Goal: Information Seeking & Learning: Learn about a topic

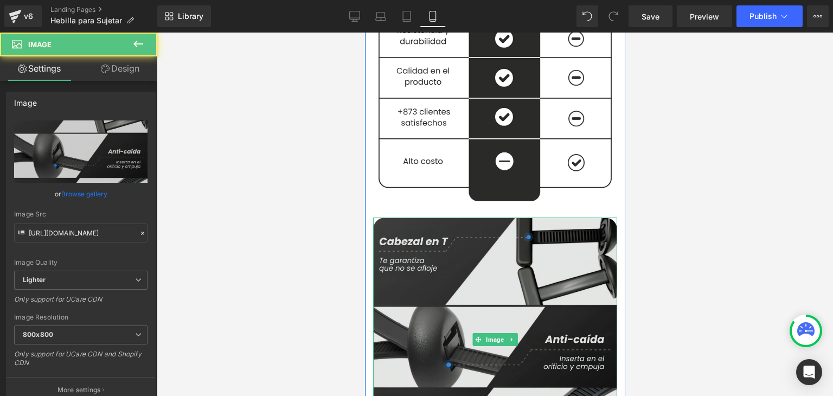
click at [455, 265] on img at bounding box center [494, 339] width 244 height 244
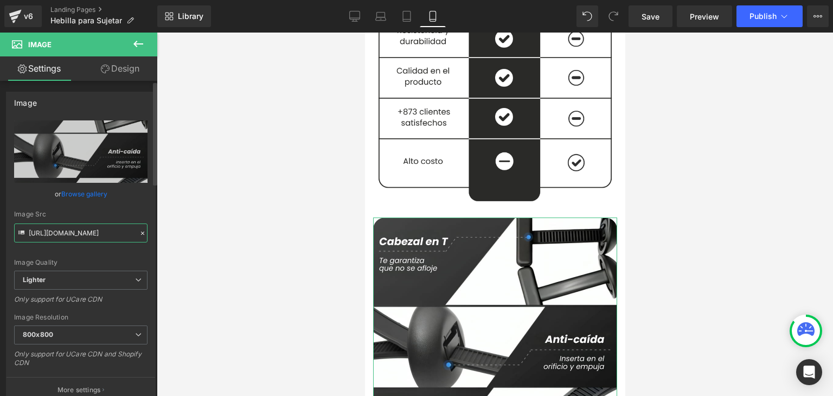
click at [41, 229] on input "[URL][DOMAIN_NAME]" at bounding box center [80, 232] width 133 height 19
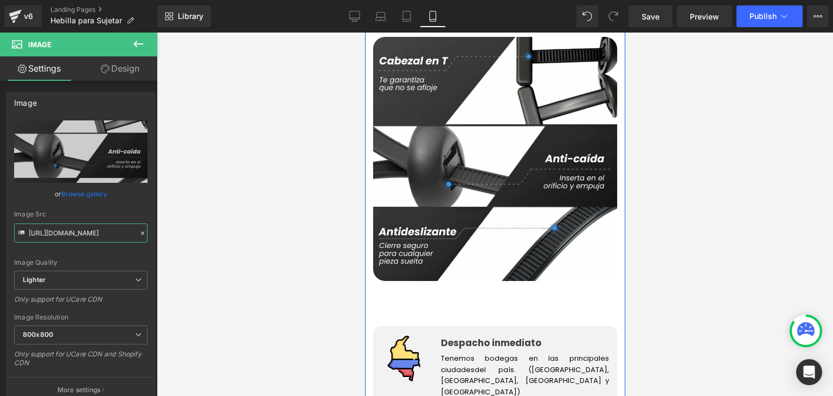
scroll to position [1897, 0]
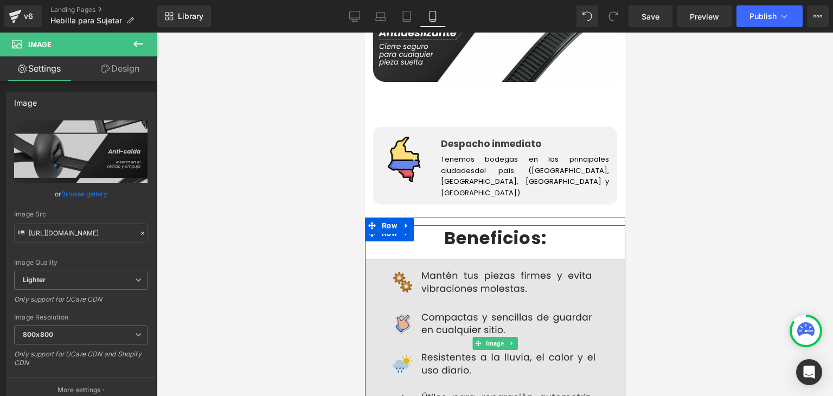
click at [454, 259] on img at bounding box center [494, 343] width 260 height 169
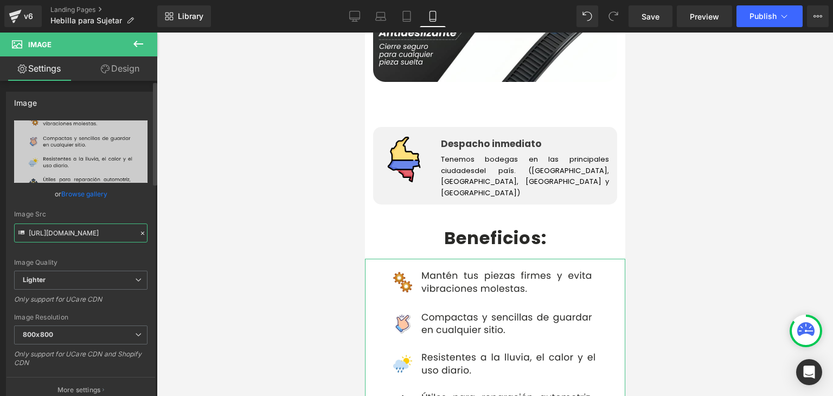
click at [47, 233] on input "[URL][DOMAIN_NAME]" at bounding box center [80, 232] width 133 height 19
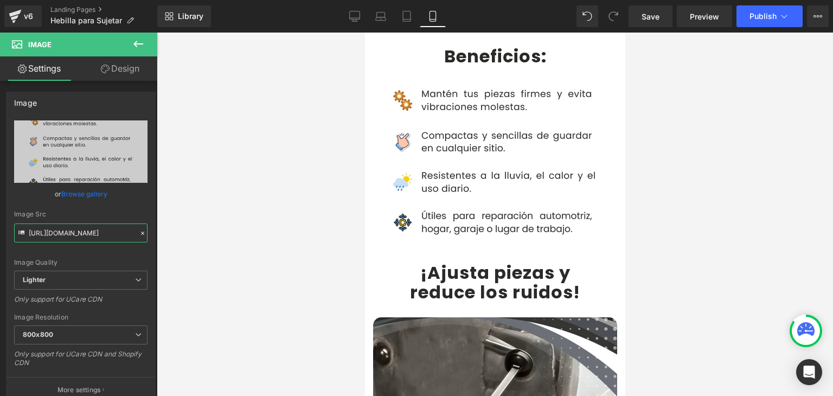
scroll to position [2114, 0]
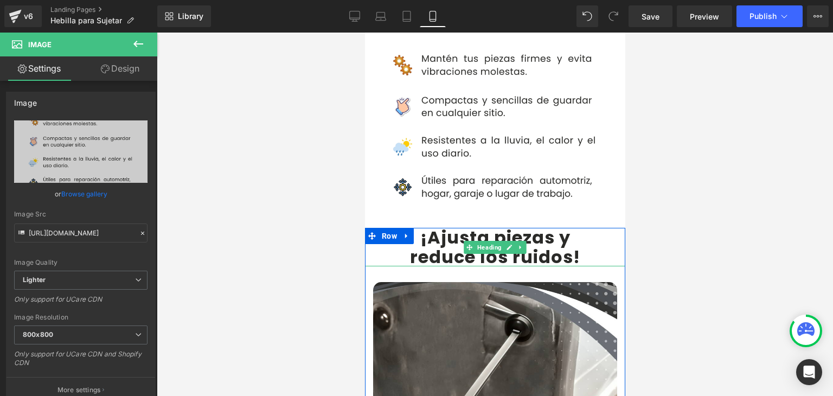
click at [439, 225] on b "¡Ajusta piezas y" at bounding box center [495, 237] width 150 height 24
click at [431, 225] on b "¡Ajusta piezas y" at bounding box center [495, 237] width 150 height 24
click at [426, 225] on b "¡Ajusta piezas y" at bounding box center [495, 237] width 150 height 24
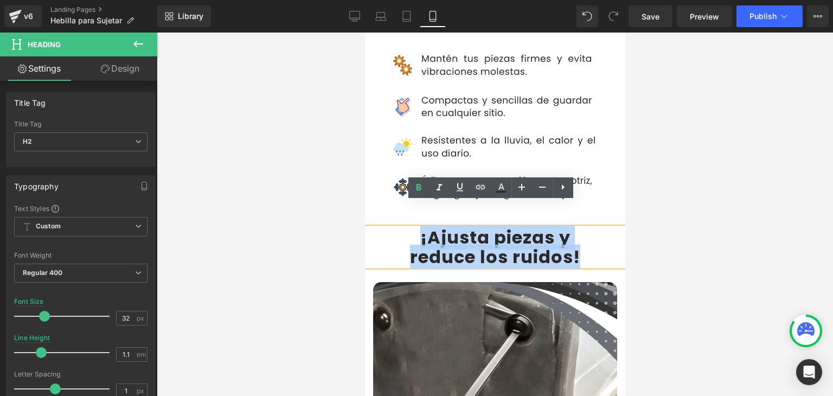
drag, startPoint x: 416, startPoint y: 214, endPoint x: 574, endPoint y: 228, distance: 158.4
click at [574, 228] on div "¡Ajusta piezas y reduce los ruidos !" at bounding box center [494, 247] width 260 height 38
copy div "¡Ajusta piezas y reduce los ruidos !"
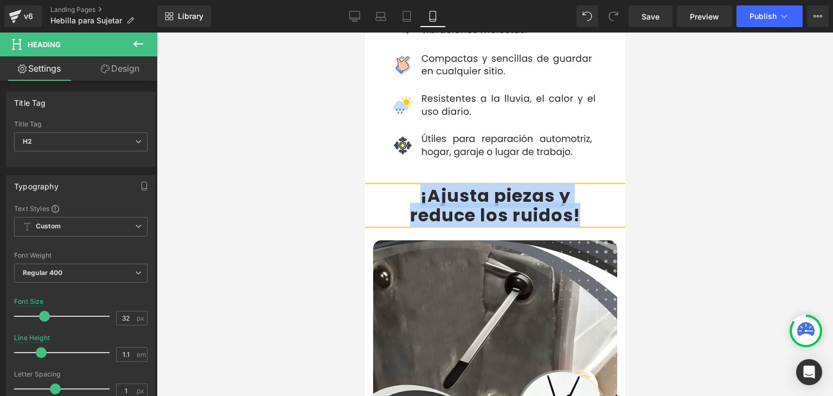
scroll to position [2223, 0]
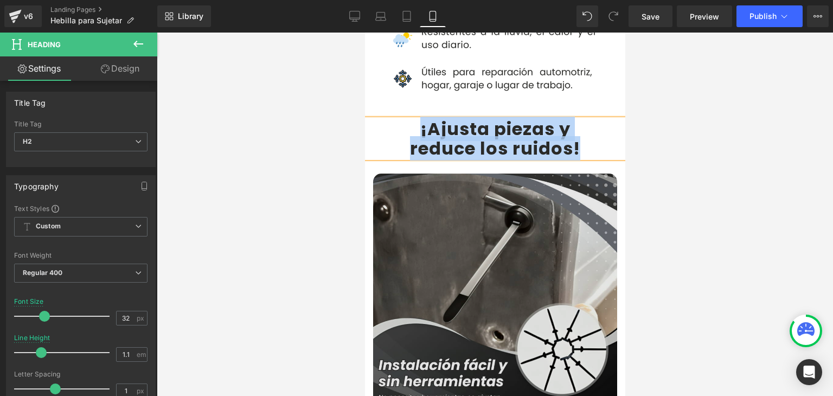
click at [447, 220] on img at bounding box center [494, 295] width 244 height 244
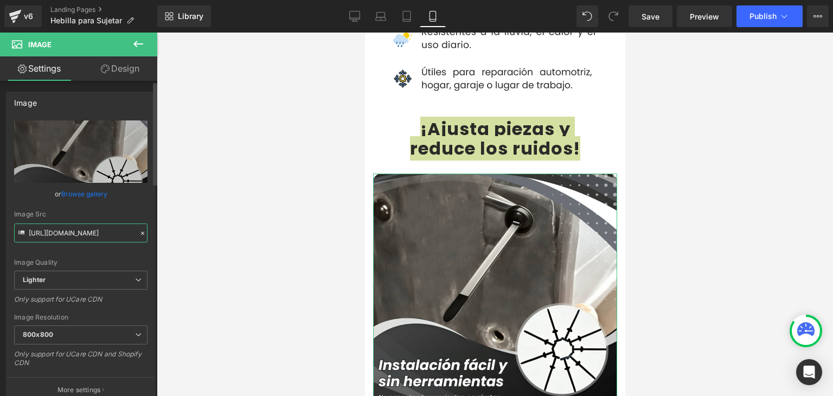
click at [110, 229] on input "[URL][DOMAIN_NAME]" at bounding box center [80, 232] width 133 height 19
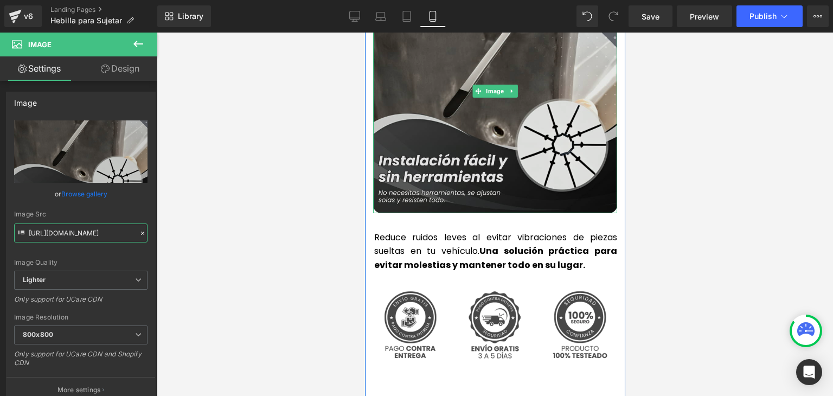
scroll to position [2440, 0]
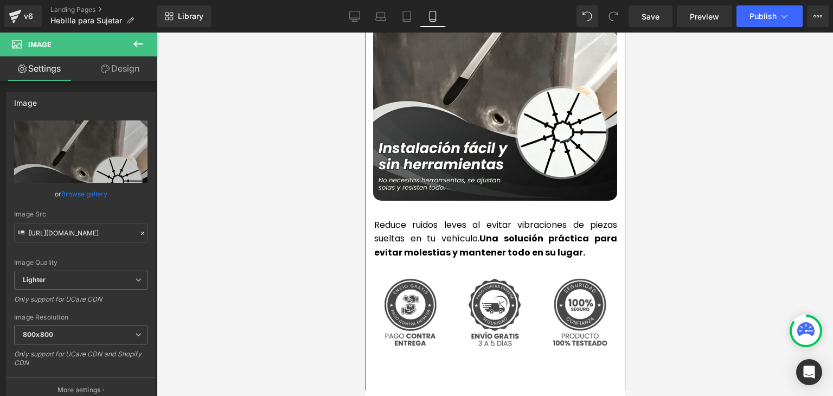
click at [411, 218] on p "Reduce ruidos leves al evitar vibraciones de piezas sueltas en tu vehículo. Una…" at bounding box center [495, 239] width 243 height 42
click at [412, 218] on p "Reduce ruidos leves al evitar vibraciones de piezas sueltas en tu vehículo. Una…" at bounding box center [495, 239] width 243 height 42
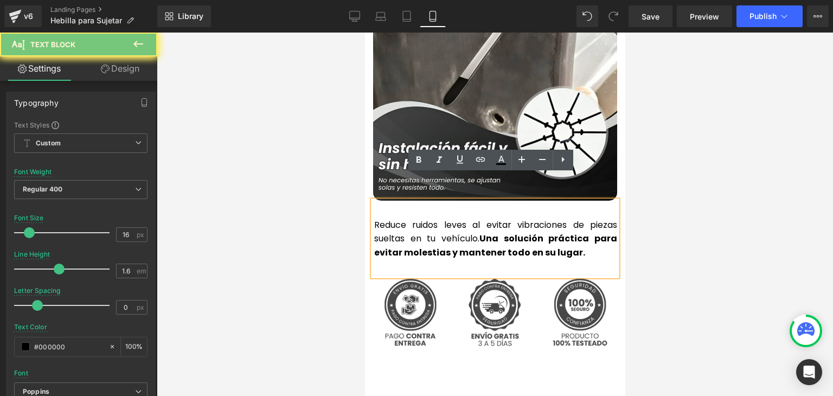
click at [412, 218] on p "Reduce ruidos leves al evitar vibraciones de piezas sueltas en tu vehículo. Una…" at bounding box center [495, 239] width 243 height 42
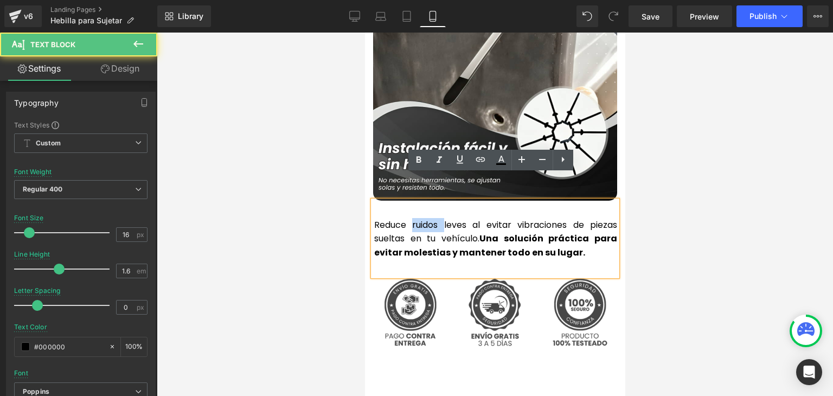
click at [412, 218] on p "Reduce ruidos leves al evitar vibraciones de piezas sueltas en tu vehículo. Una…" at bounding box center [495, 239] width 243 height 42
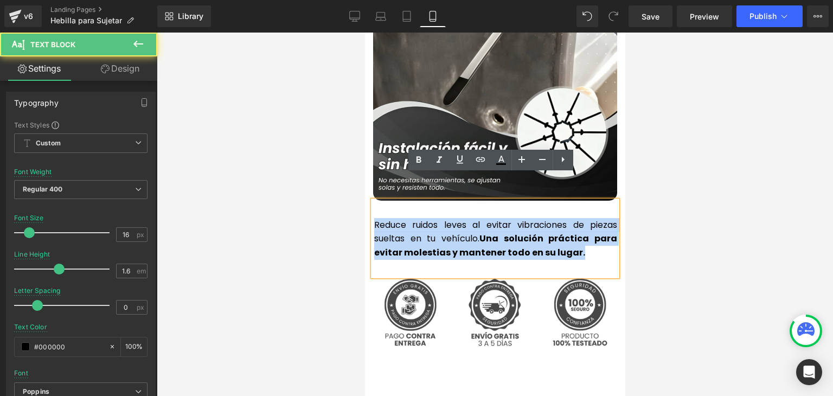
click at [412, 218] on p "Reduce ruidos leves al evitar vibraciones de piezas sueltas en tu vehículo. Una…" at bounding box center [495, 239] width 243 height 42
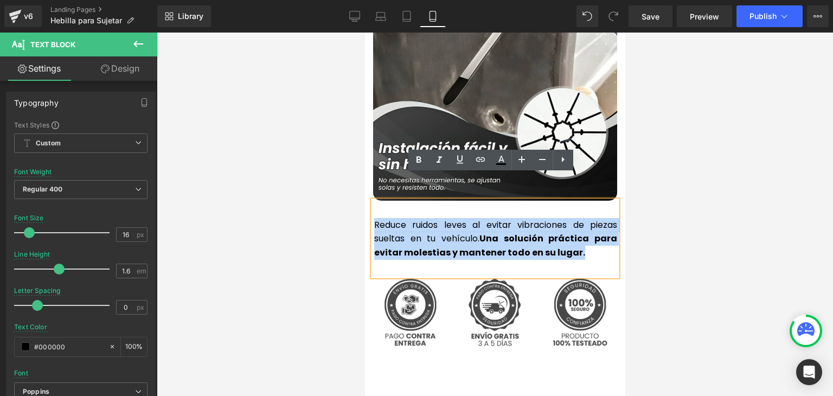
copy p "Reduce ruidos leves al evitar vibraciones de piezas sueltas en tu vehículo. Una…"
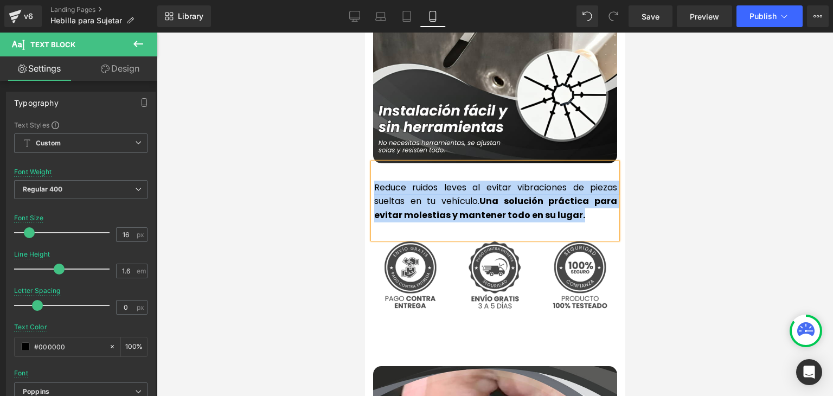
scroll to position [2711, 0]
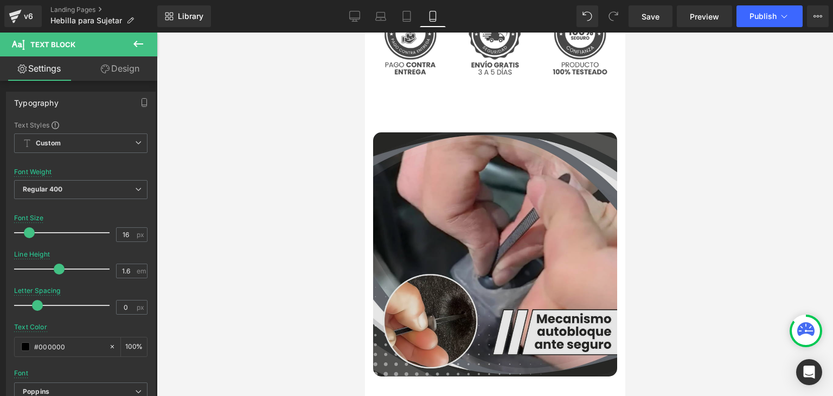
click at [460, 241] on img at bounding box center [494, 254] width 244 height 244
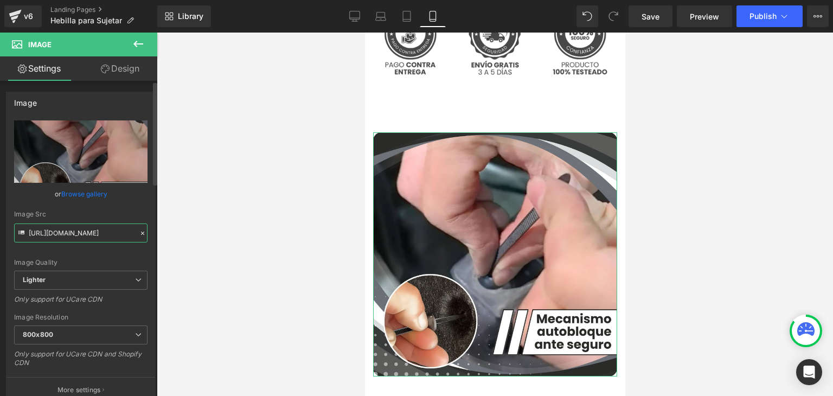
click at [79, 228] on input "[URL][DOMAIN_NAME]" at bounding box center [80, 232] width 133 height 19
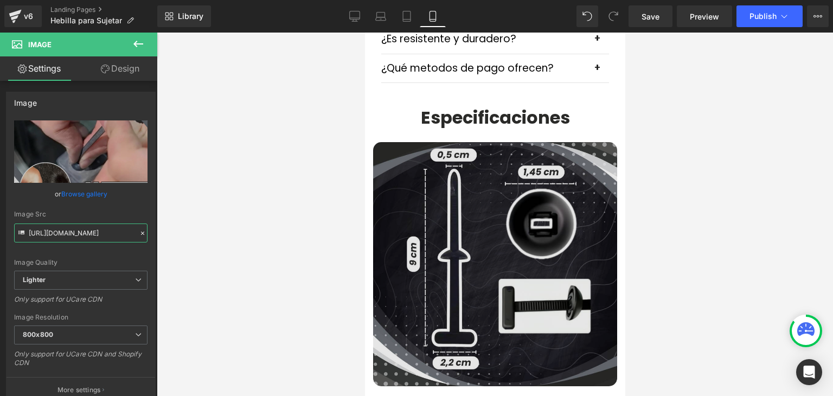
scroll to position [3253, 0]
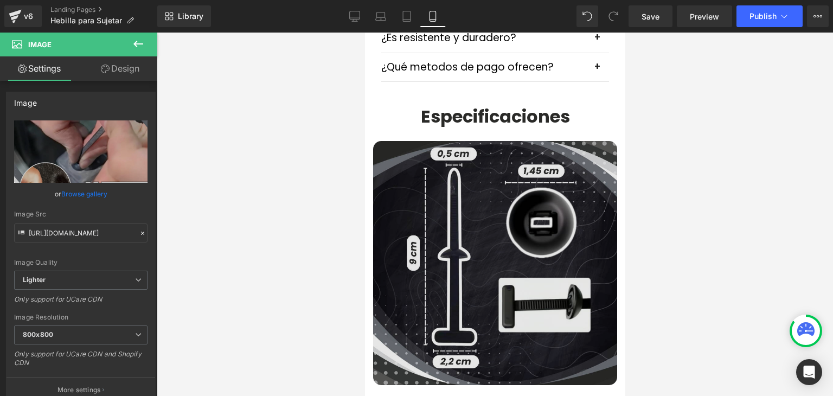
click at [452, 182] on img at bounding box center [494, 263] width 244 height 244
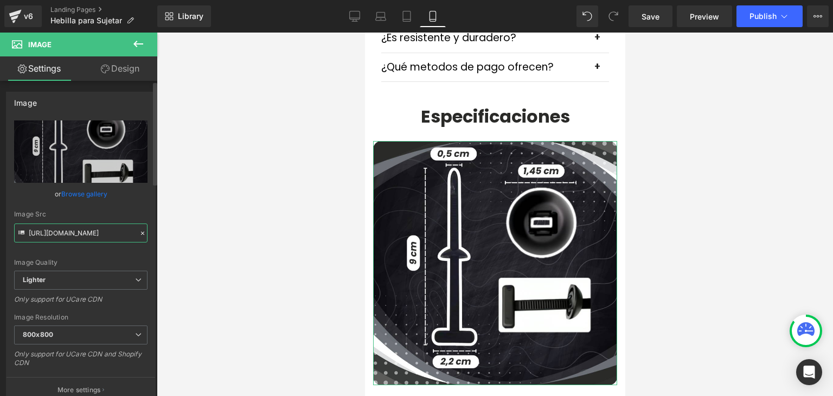
click at [56, 237] on input "[URL][DOMAIN_NAME]" at bounding box center [80, 232] width 133 height 19
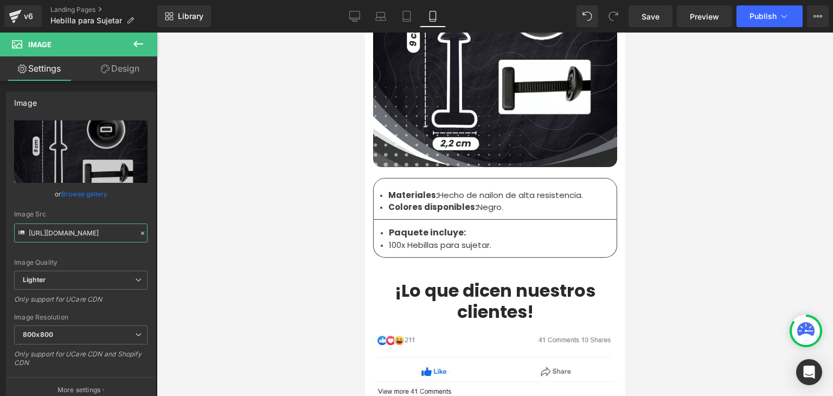
scroll to position [3470, 0]
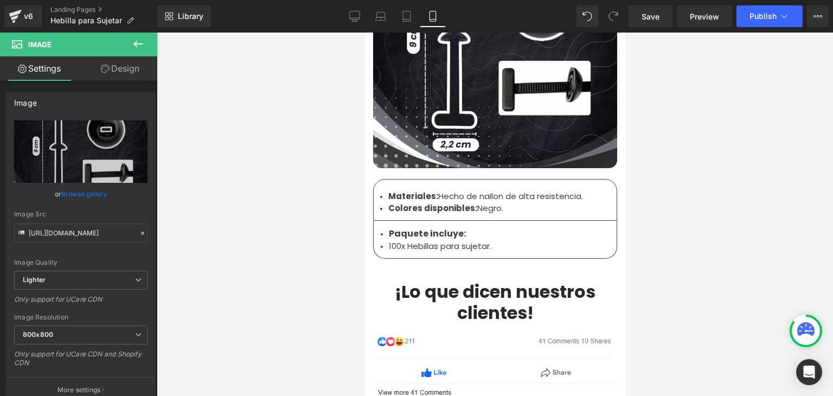
click at [420, 190] on strong "Materiales:" at bounding box center [413, 195] width 50 height 11
click at [418, 190] on strong "Materiales:" at bounding box center [413, 195] width 50 height 11
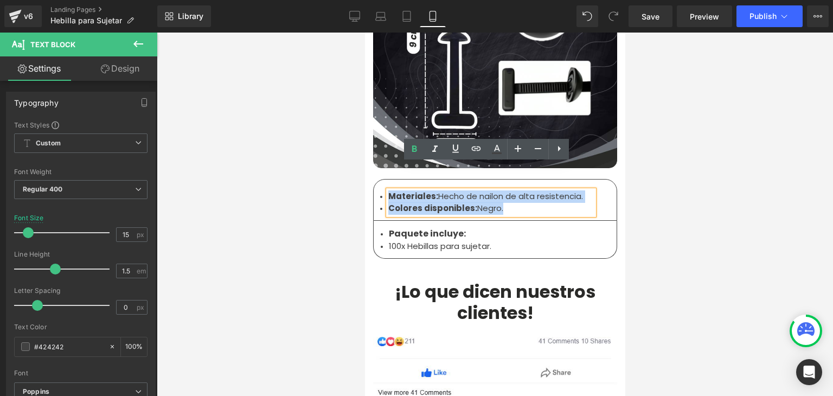
drag, startPoint x: 502, startPoint y: 181, endPoint x: 386, endPoint y: 172, distance: 116.3
click at [388, 190] on ul "Materiales: Hecho de nailon de alta resistencia. Colores disponibles: Negro." at bounding box center [490, 202] width 205 height 24
copy ul "Materiales: Hecho de nailon de alta resistencia. Colores disponibles: Negro."
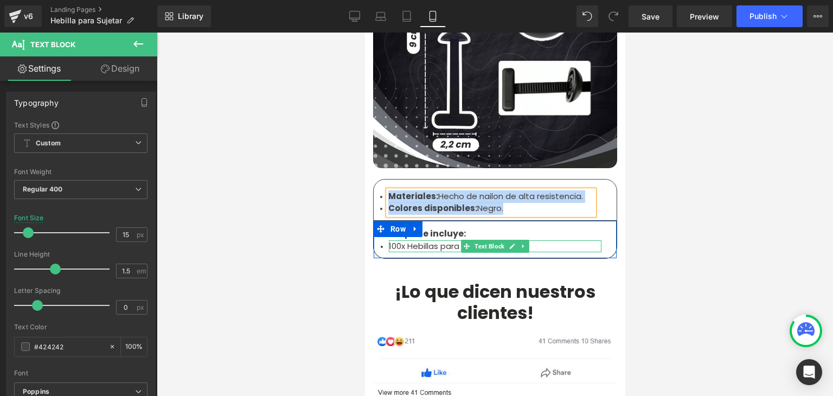
click at [403, 240] on li "100x Hebillas para sujetar." at bounding box center [494, 246] width 213 height 12
click at [414, 240] on li "100x Hebillas para sujetar." at bounding box center [494, 246] width 213 height 12
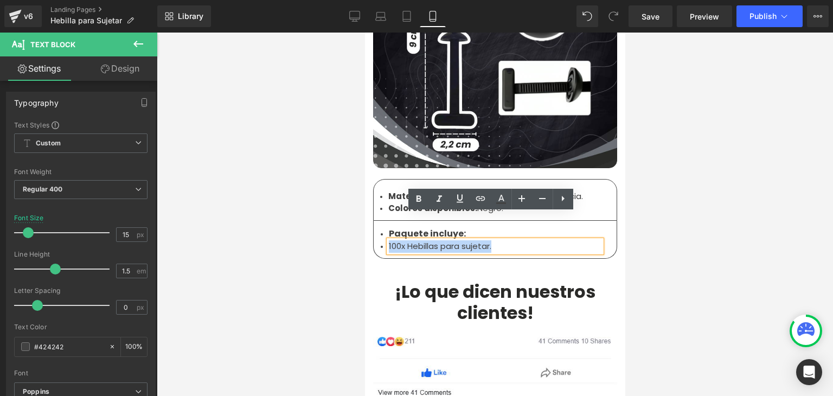
copy li "100x Hebillas para sujetar."
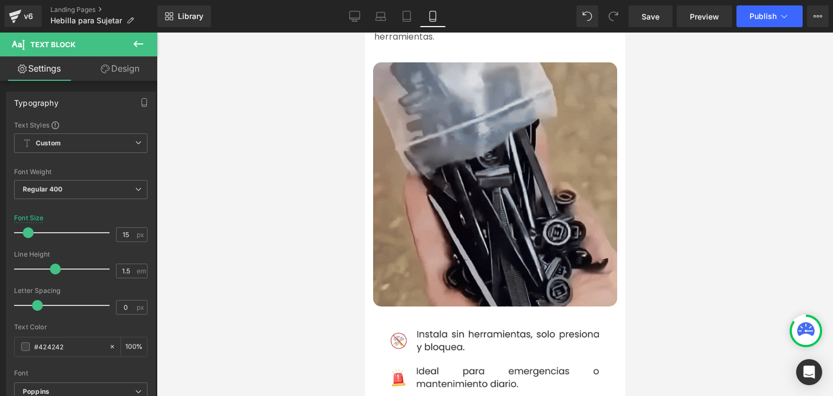
scroll to position [619, 0]
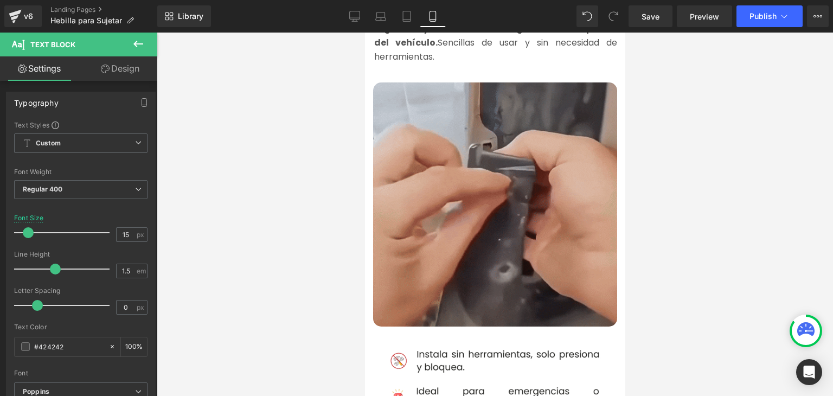
click at [469, 208] on img at bounding box center [494, 204] width 244 height 244
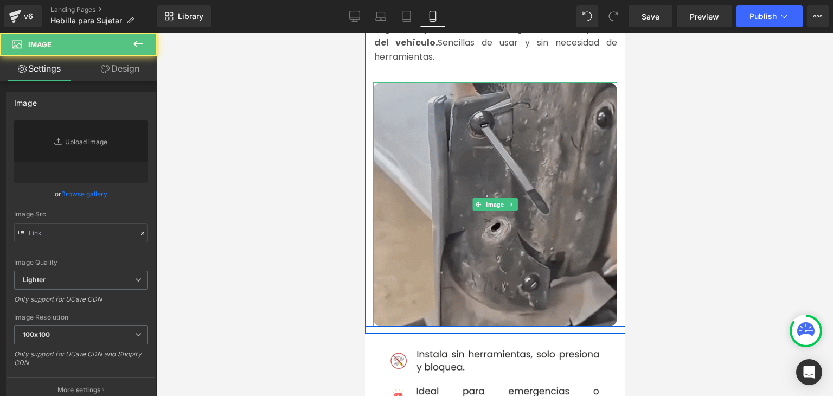
type input "[URL][DOMAIN_NAME]"
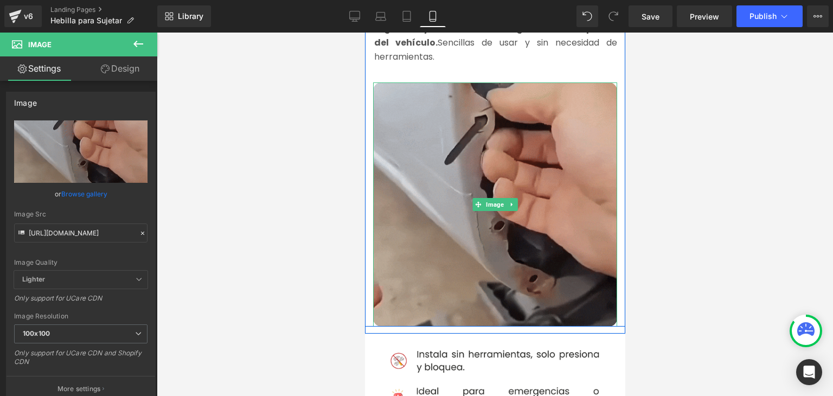
click at [453, 147] on img at bounding box center [494, 204] width 244 height 244
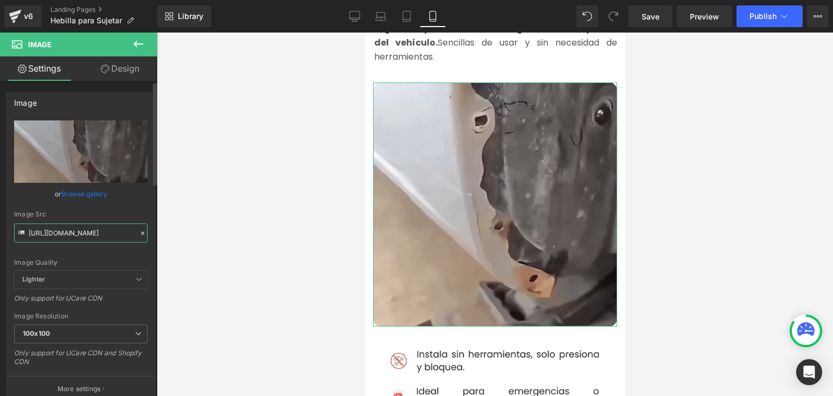
click at [69, 230] on input "[URL][DOMAIN_NAME]" at bounding box center [80, 232] width 133 height 19
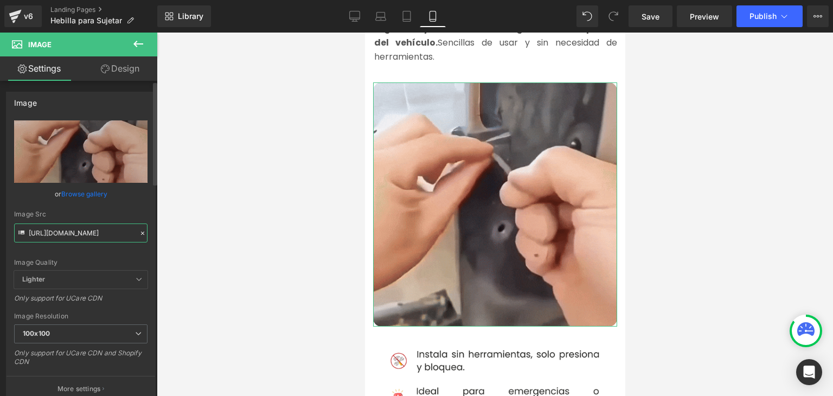
click at [70, 230] on input "[URL][DOMAIN_NAME]" at bounding box center [80, 232] width 133 height 19
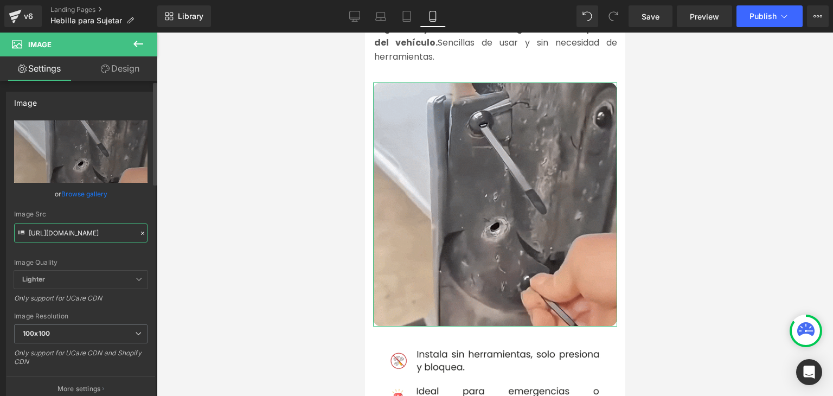
click at [70, 230] on input "[URL][DOMAIN_NAME]" at bounding box center [80, 232] width 133 height 19
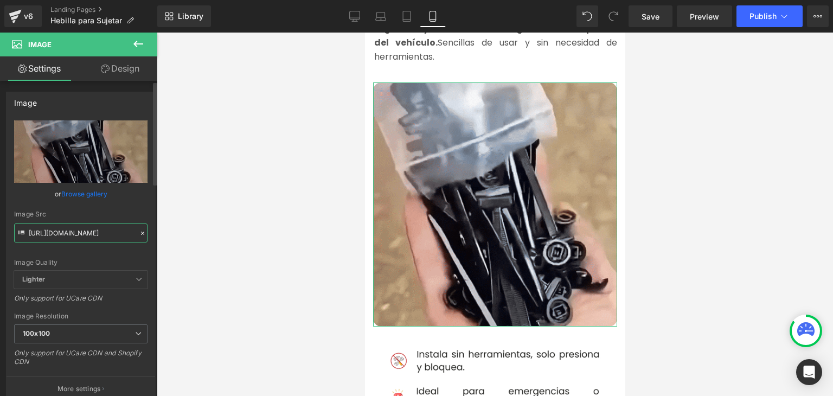
click at [70, 230] on input "[URL][DOMAIN_NAME]" at bounding box center [80, 232] width 133 height 19
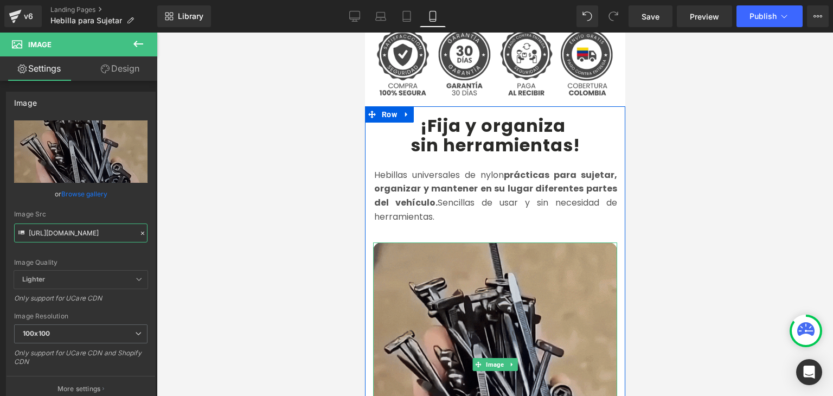
scroll to position [456, 0]
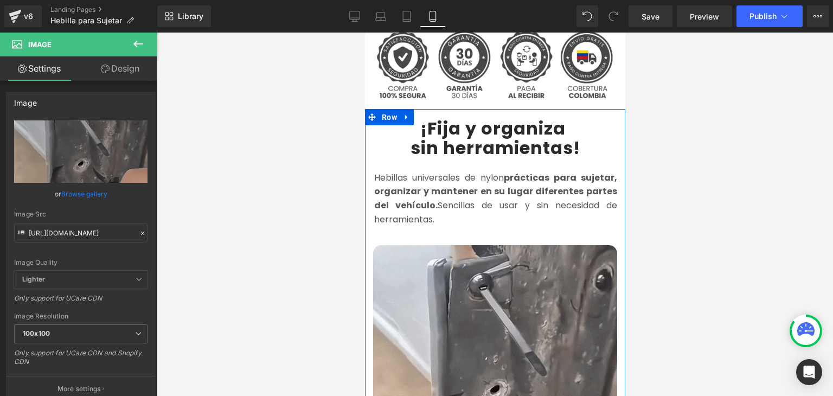
click at [446, 136] on b "sin herramientas" at bounding box center [491, 148] width 163 height 24
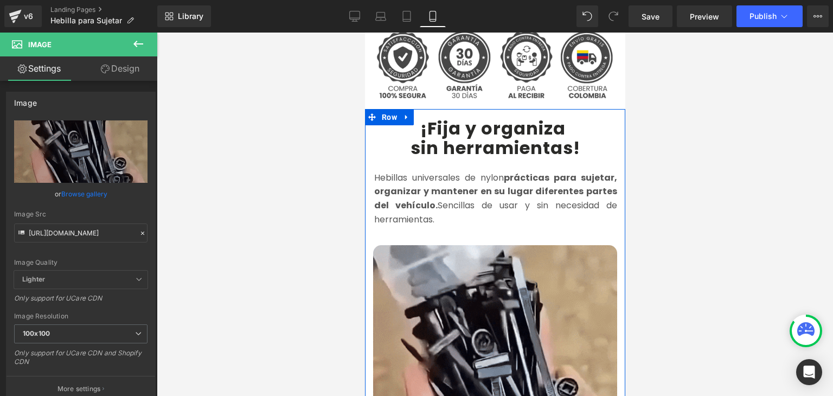
click at [445, 120] on b "¡Fija y organiza" at bounding box center [492, 128] width 145 height 24
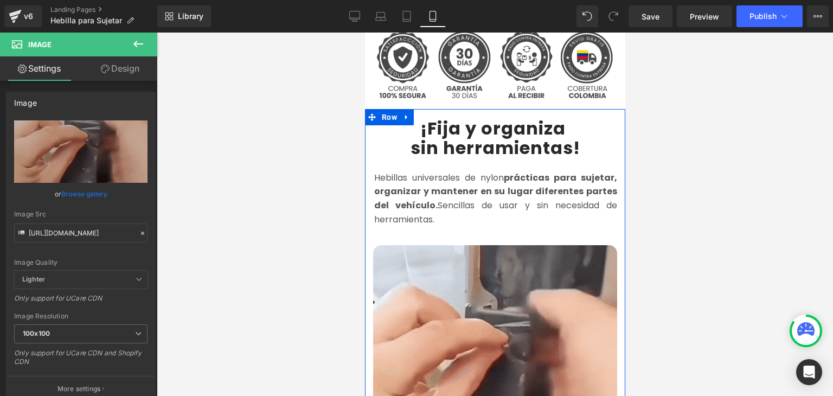
click at [444, 120] on b "¡Fija y organiza" at bounding box center [492, 128] width 145 height 24
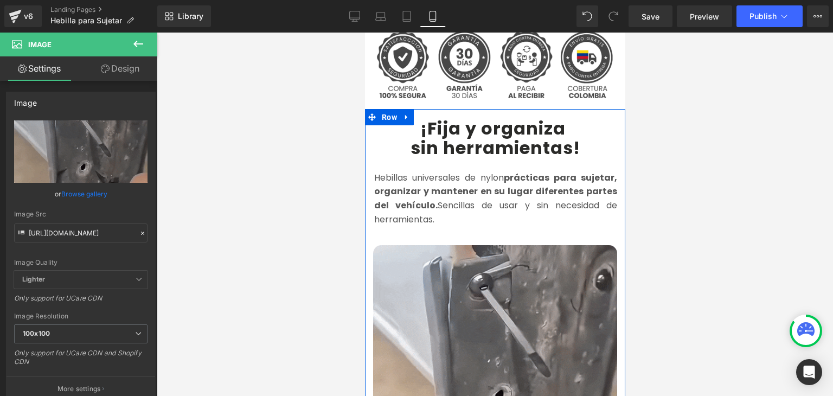
click at [444, 120] on b "¡Fija y organiza" at bounding box center [492, 128] width 145 height 24
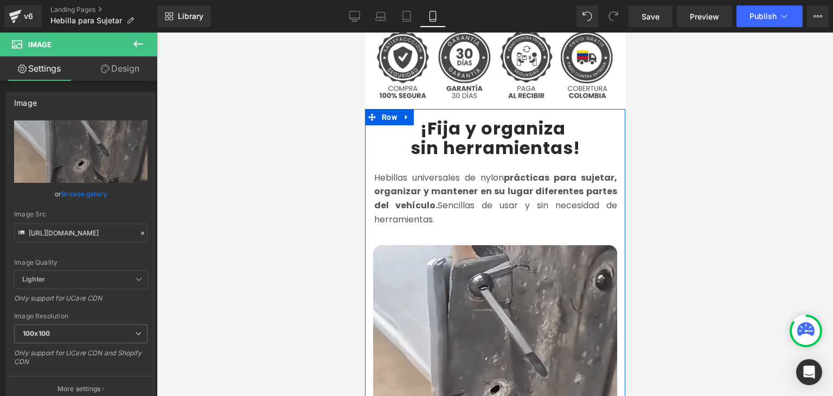
click at [444, 120] on b "¡Fija y organiza" at bounding box center [492, 128] width 145 height 24
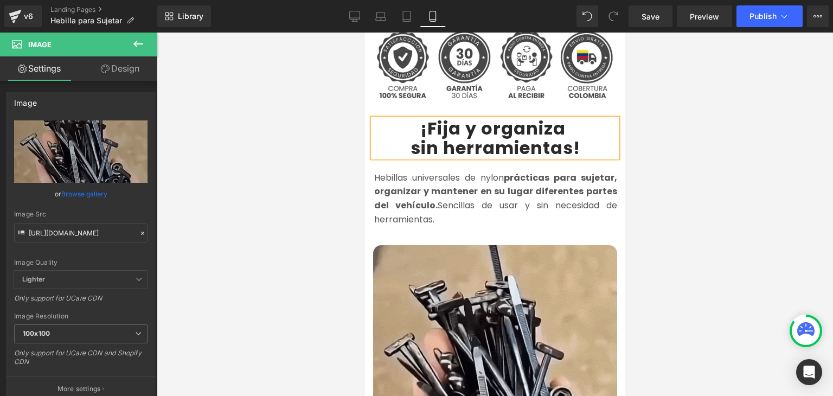
click at [420, 116] on b "¡Fija y organiza" at bounding box center [492, 128] width 145 height 24
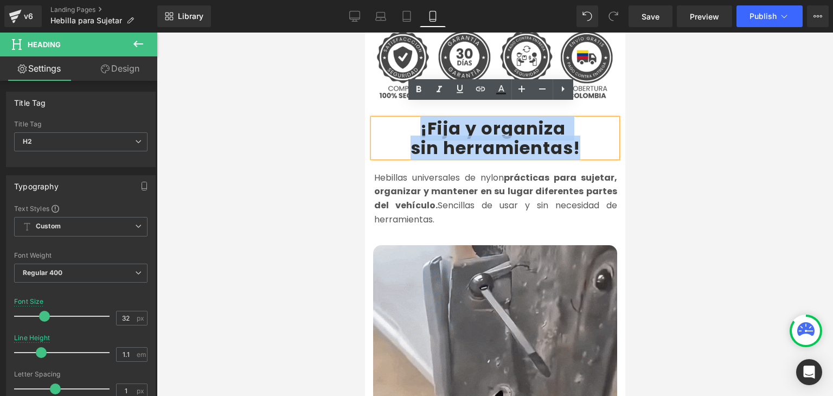
drag, startPoint x: 547, startPoint y: 119, endPoint x: 572, endPoint y: 132, distance: 28.6
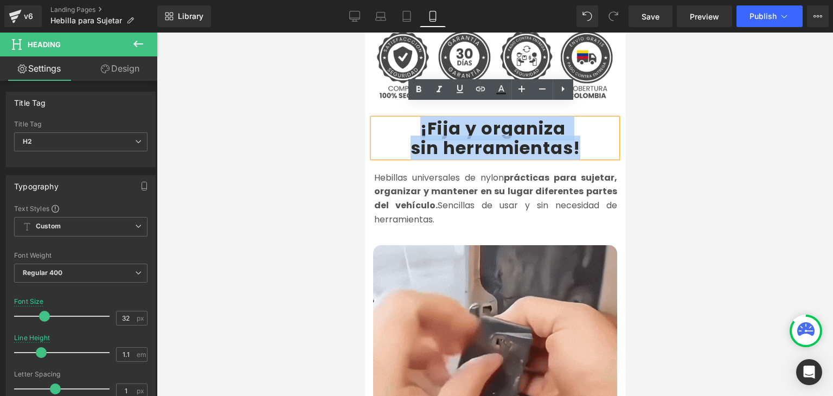
click at [572, 132] on div "¡Fija y organiza sin herramientas !" at bounding box center [494, 138] width 244 height 38
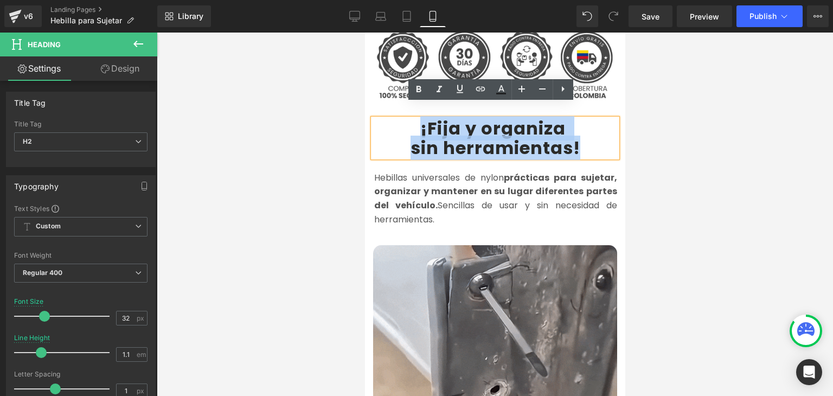
copy div "¡Fija y organiza sin herramientas !"
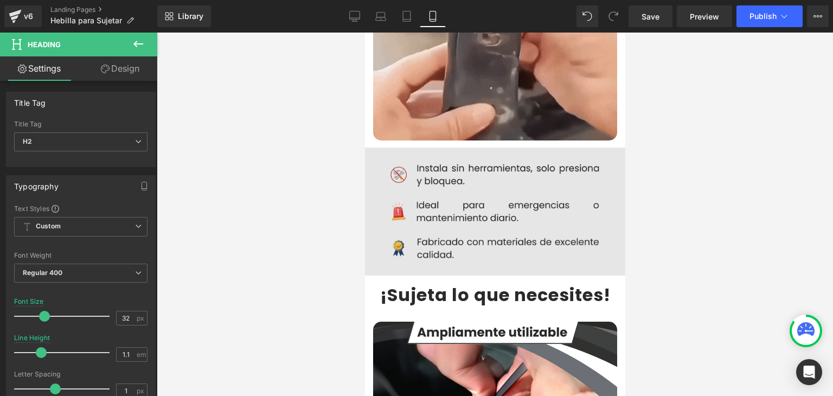
scroll to position [835, 0]
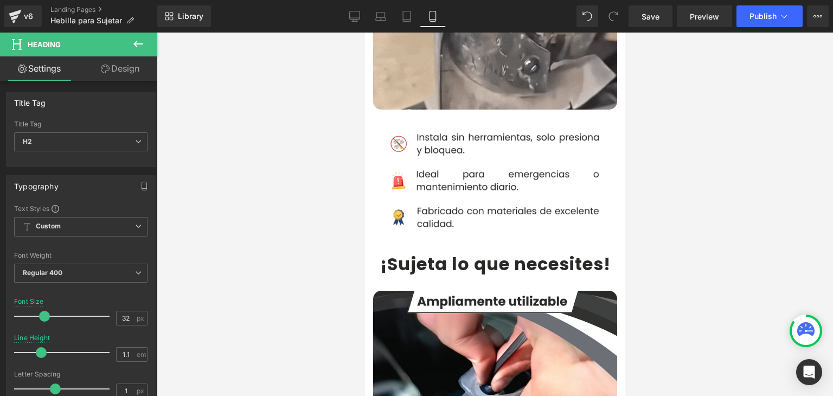
click at [433, 254] on b "¡Sujeta lo que necesites" at bounding box center [490, 264] width 223 height 24
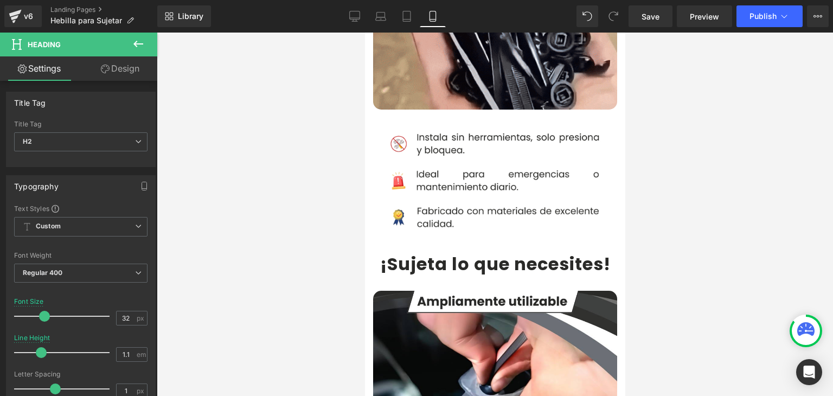
click at [430, 253] on b "¡Sujeta lo que necesites" at bounding box center [490, 264] width 223 height 24
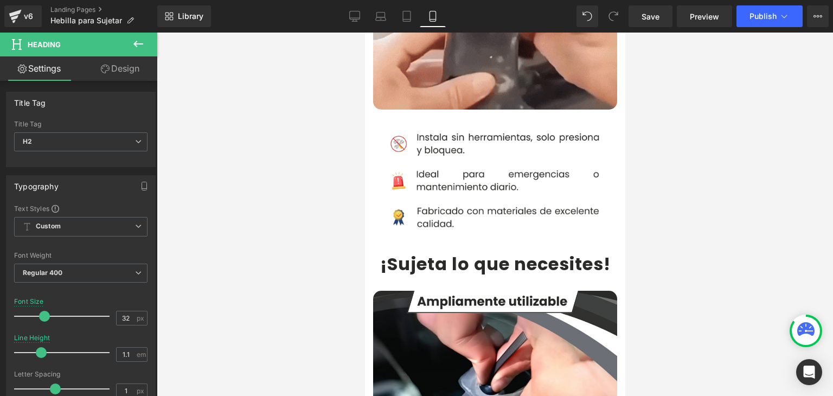
click at [430, 253] on b "¡Sujeta lo que necesites" at bounding box center [490, 264] width 223 height 24
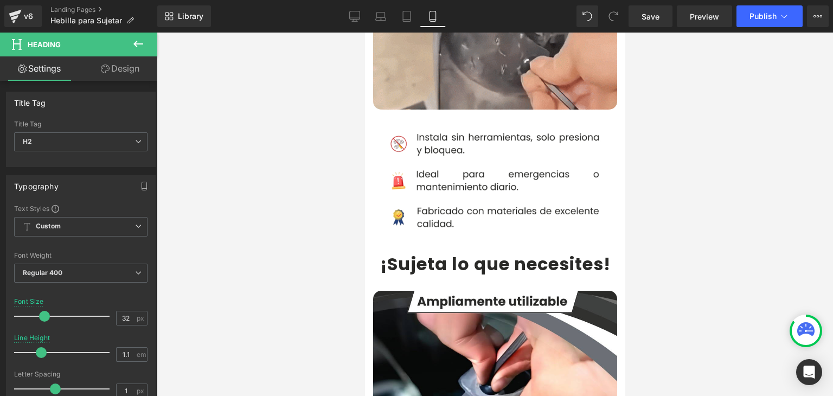
click at [430, 253] on b "¡Sujeta lo que necesites" at bounding box center [490, 264] width 223 height 24
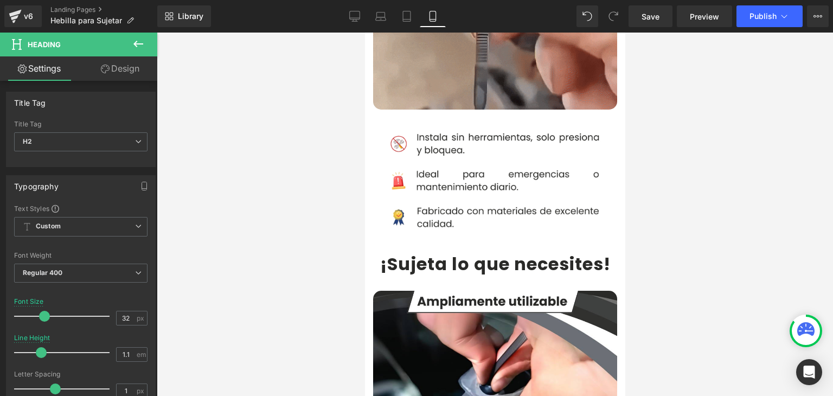
copy div "¡Fija y organiza sin herramientas !"
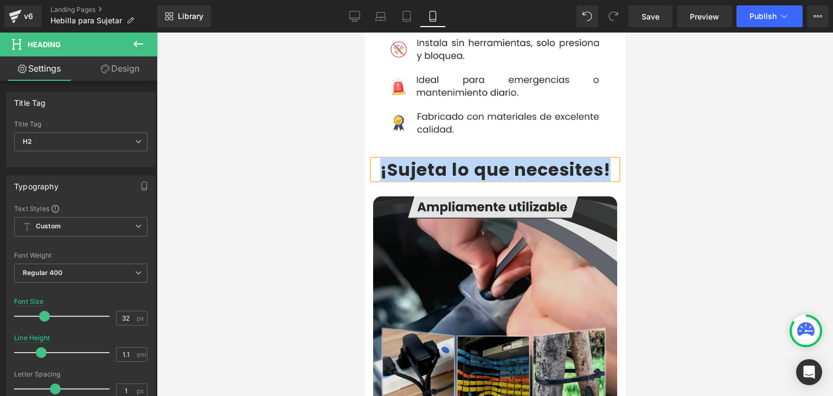
scroll to position [944, 0]
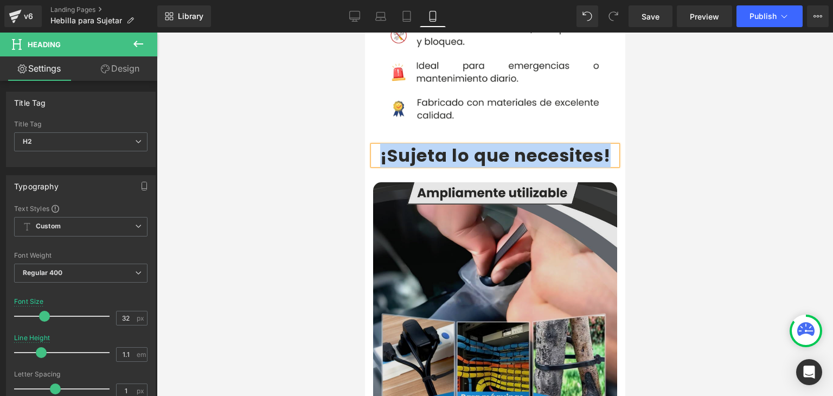
click at [474, 240] on img at bounding box center [494, 304] width 244 height 244
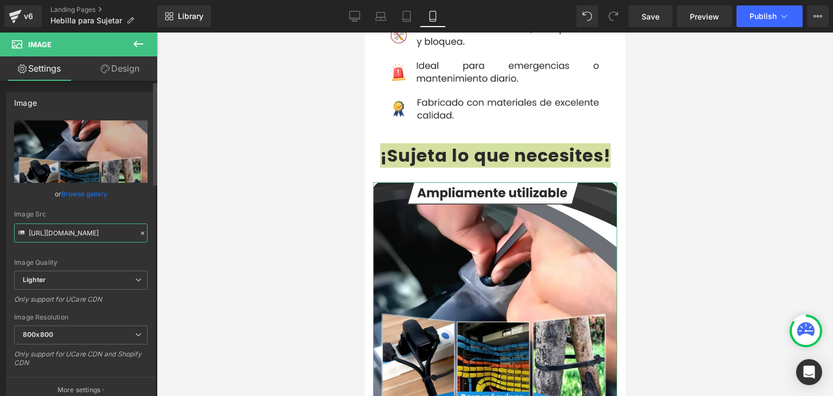
click at [99, 233] on input "[URL][DOMAIN_NAME]" at bounding box center [80, 232] width 133 height 19
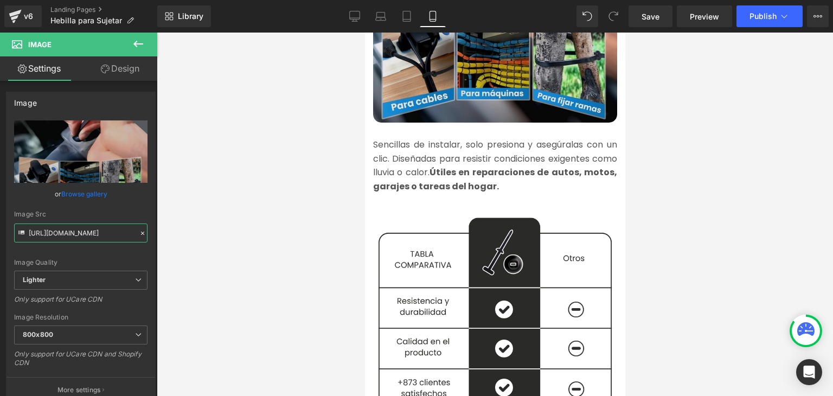
scroll to position [1269, 0]
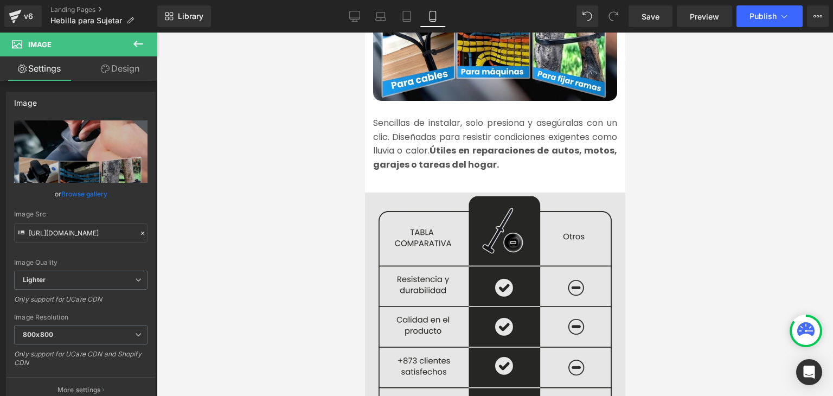
click at [450, 243] on img at bounding box center [494, 320] width 260 height 265
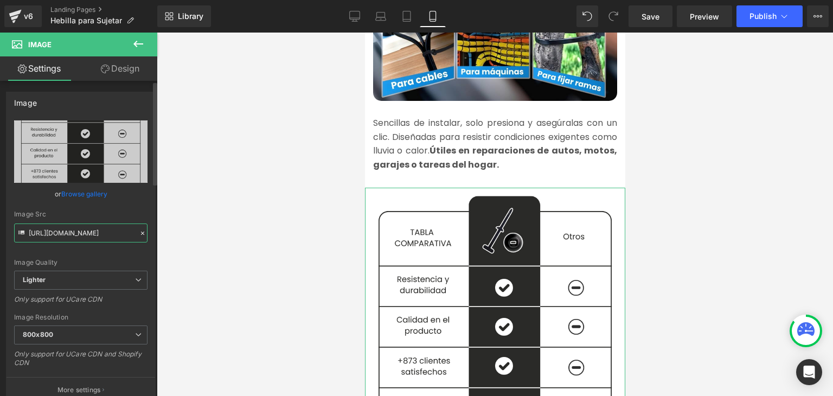
click at [82, 233] on input "[URL][DOMAIN_NAME]" at bounding box center [80, 232] width 133 height 19
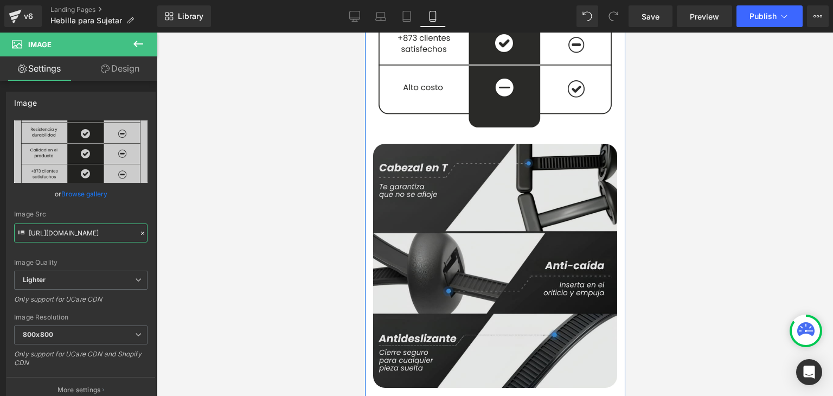
scroll to position [1594, 0]
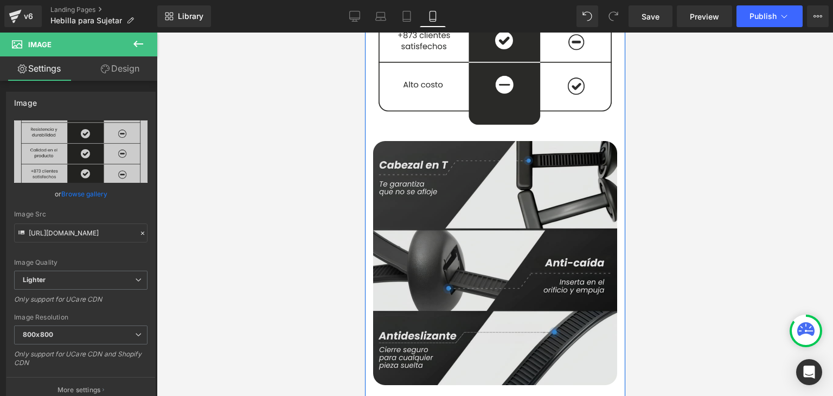
click at [444, 213] on img at bounding box center [494, 263] width 244 height 244
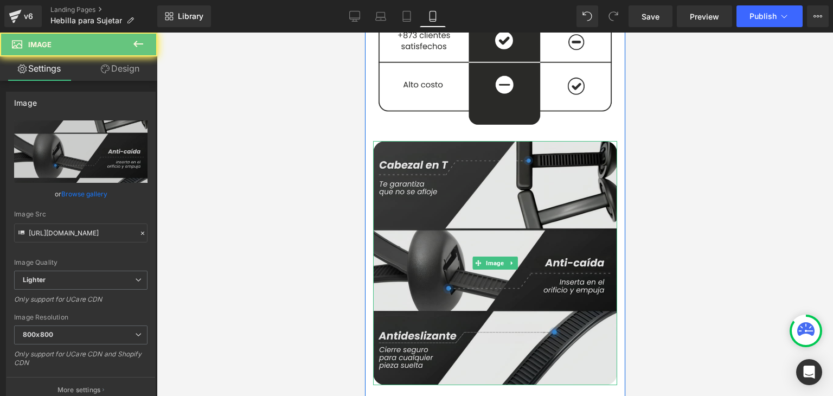
click at [464, 195] on img at bounding box center [494, 263] width 244 height 244
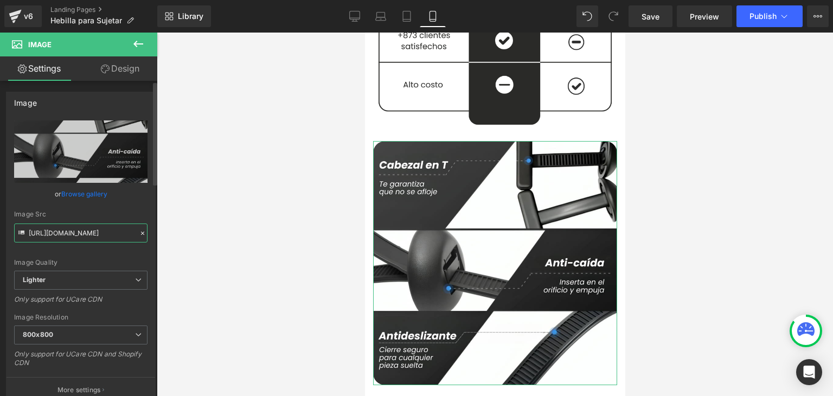
click at [98, 237] on input "[URL][DOMAIN_NAME]" at bounding box center [80, 232] width 133 height 19
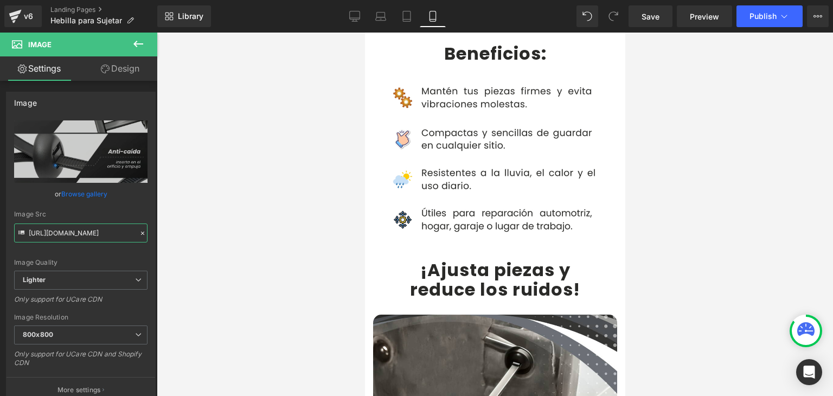
scroll to position [2082, 0]
click at [441, 257] on b "¡Ajusta piezas y" at bounding box center [495, 269] width 150 height 24
click at [429, 257] on b "¡Ajusta piezas y" at bounding box center [495, 269] width 150 height 24
click at [426, 257] on b "¡Ajusta piezas y" at bounding box center [495, 269] width 150 height 24
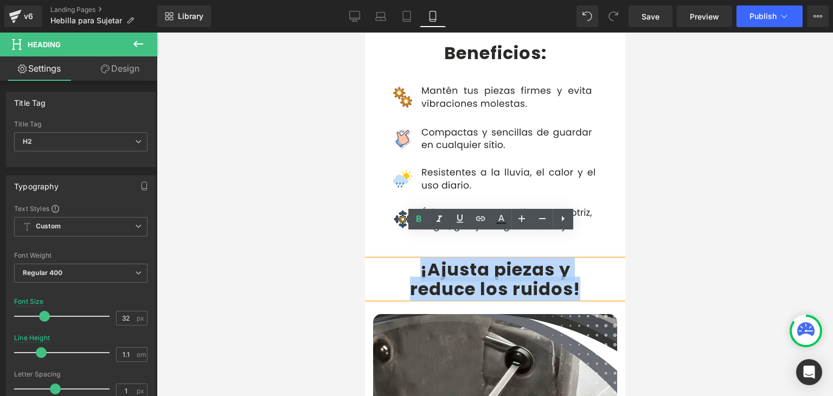
drag, startPoint x: 414, startPoint y: 247, endPoint x: 584, endPoint y: 261, distance: 170.3
click at [584, 261] on div "¡Ajusta piezas y reduce los ruidos !" at bounding box center [494, 279] width 260 height 38
copy div "¡Ajusta piezas y reduce los ruidos !"
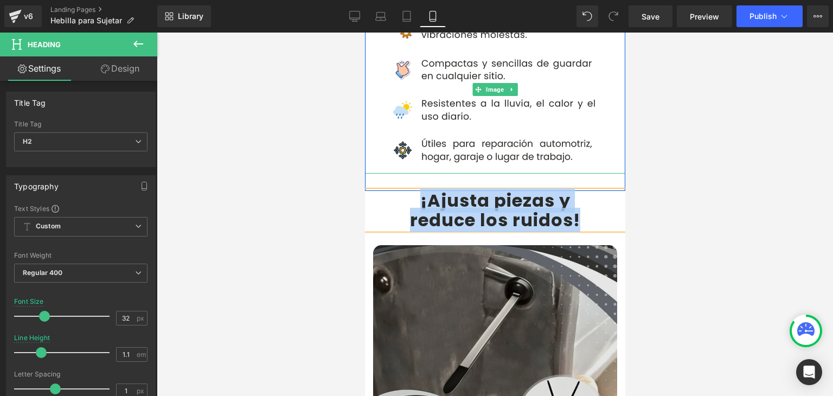
scroll to position [2353, 0]
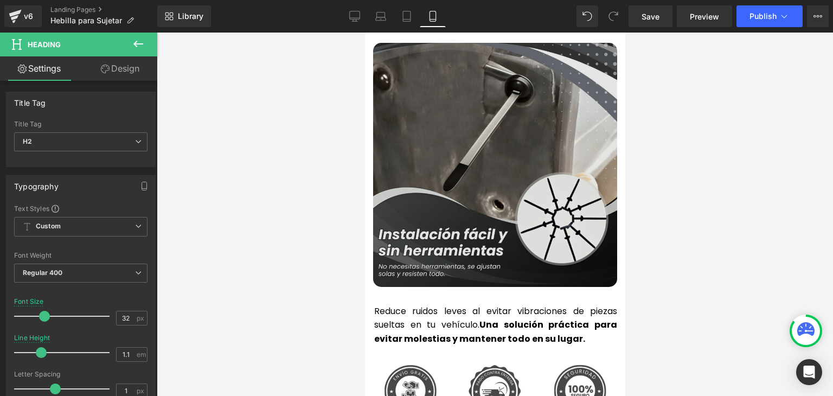
click at [439, 168] on img at bounding box center [494, 165] width 244 height 244
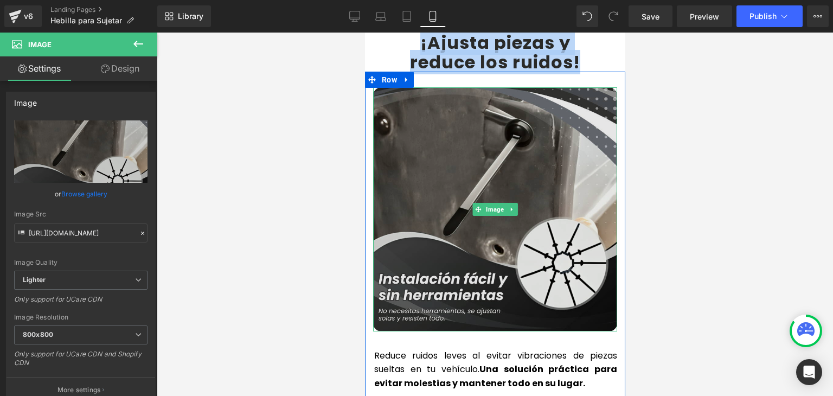
scroll to position [2299, 0]
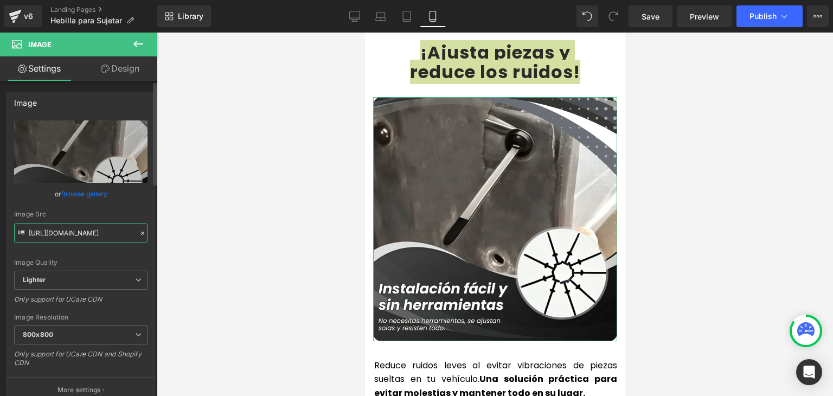
click at [84, 233] on input "[URL][DOMAIN_NAME]" at bounding box center [80, 232] width 133 height 19
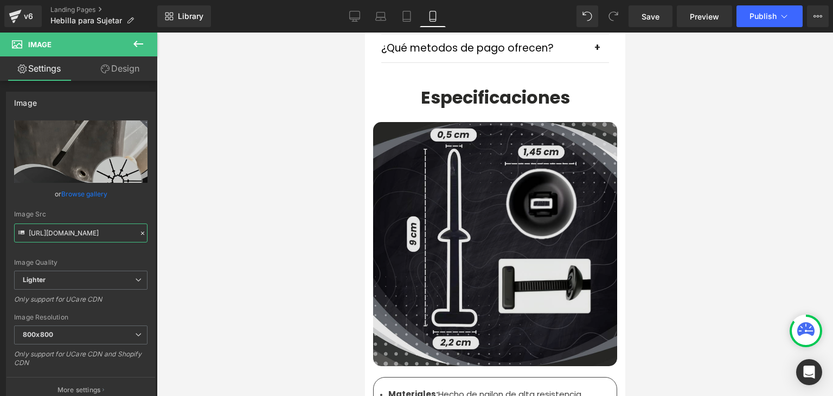
scroll to position [3275, 0]
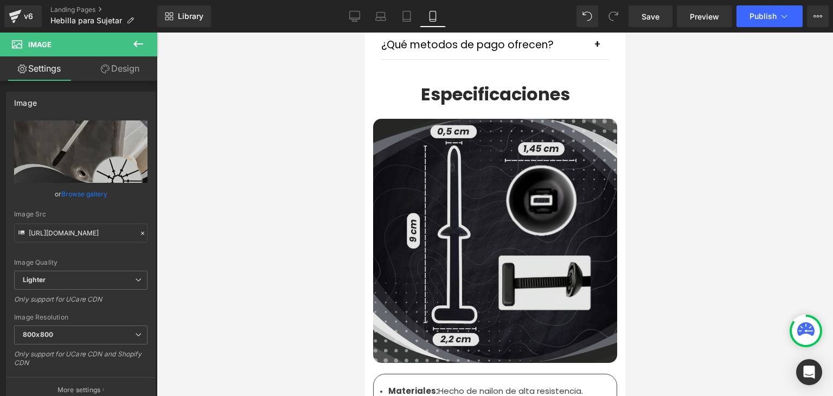
click at [440, 237] on img at bounding box center [494, 241] width 244 height 244
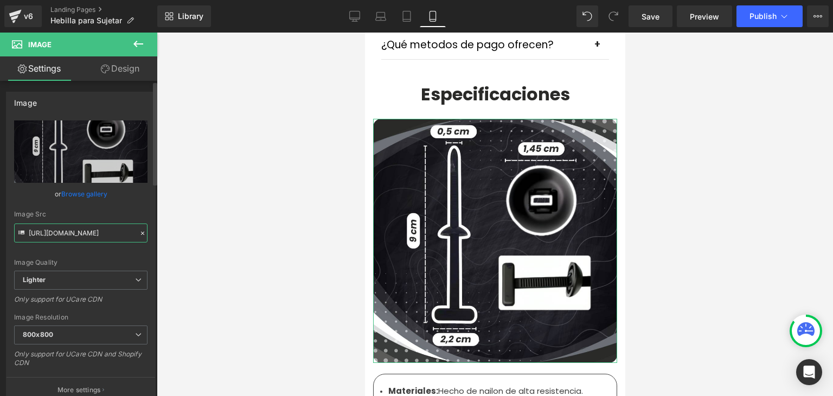
click at [87, 228] on input "[URL][DOMAIN_NAME]" at bounding box center [80, 232] width 133 height 19
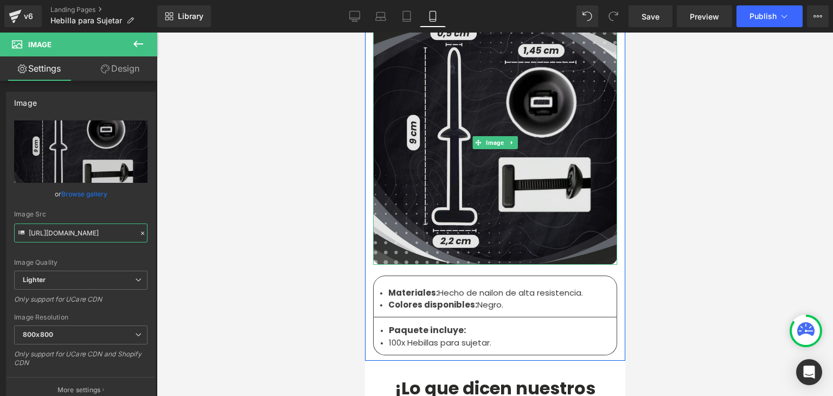
scroll to position [3383, 0]
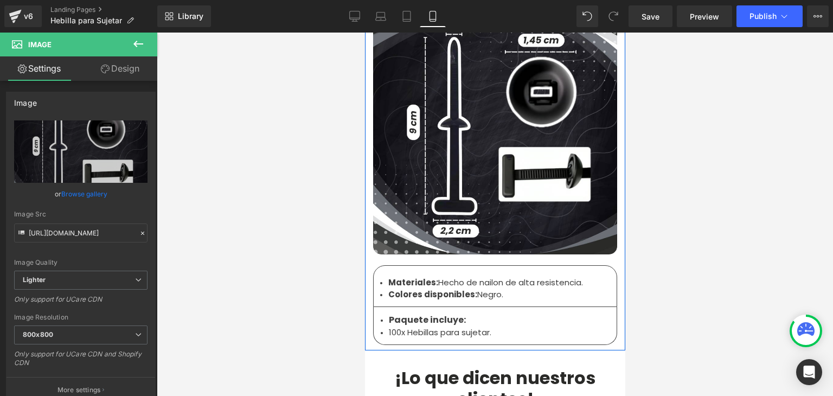
click at [419, 276] on strong "Materiales:" at bounding box center [413, 281] width 50 height 11
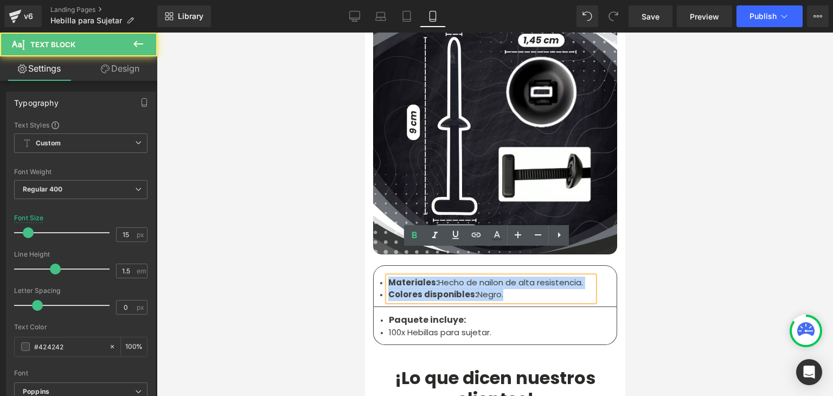
drag, startPoint x: 504, startPoint y: 269, endPoint x: 384, endPoint y: 255, distance: 120.7
click at [388, 276] on ul "Materiales: Hecho de nailon de alta resistencia. Colores disponibles: Negro." at bounding box center [490, 288] width 205 height 24
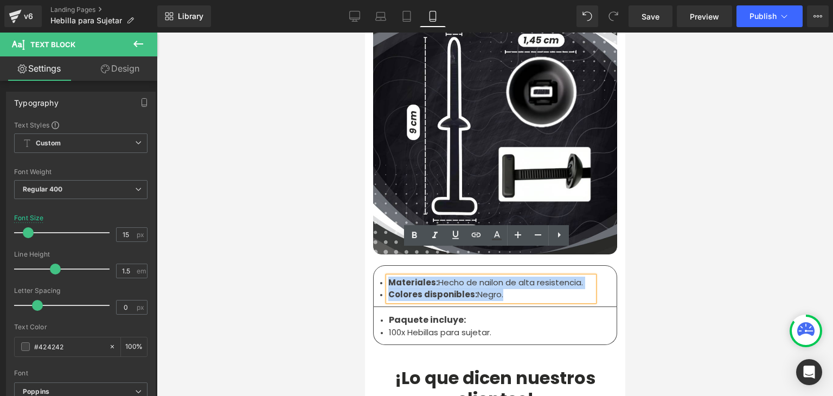
copy ul "Materiales: Hecho de nailon de alta resistencia. Colores disponibles: Negro."
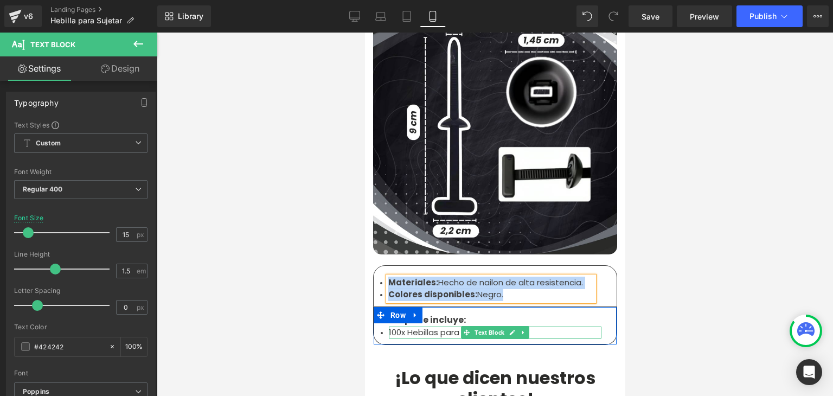
click at [416, 326] on li "100x Hebillas para sujetar." at bounding box center [494, 332] width 213 height 12
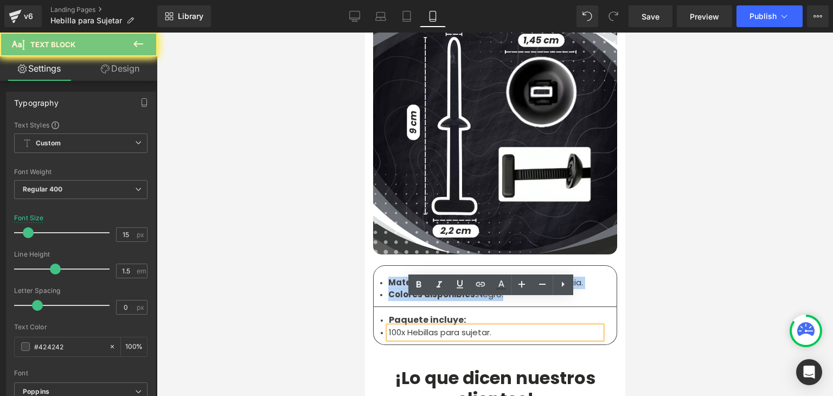
copy ul "Materiales: Hecho de nailon de alta resistencia. Colores disponibles: Negro."
